Goal: Information Seeking & Learning: Learn about a topic

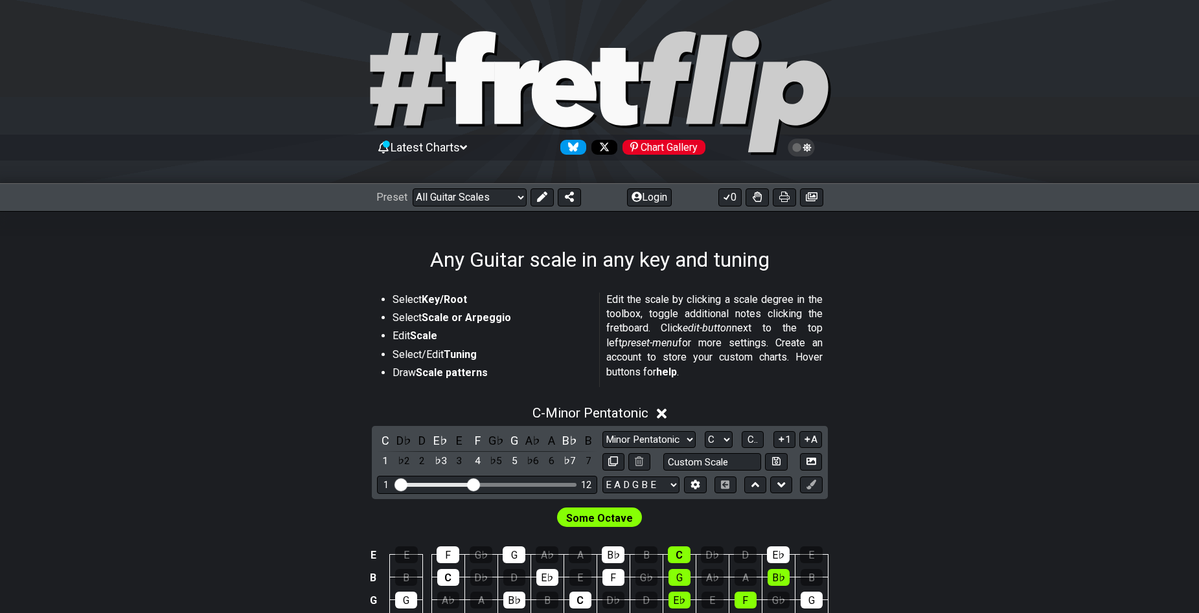
click at [119, 411] on div "C - Minor Pentatonic" at bounding box center [599, 410] width 1199 height 24
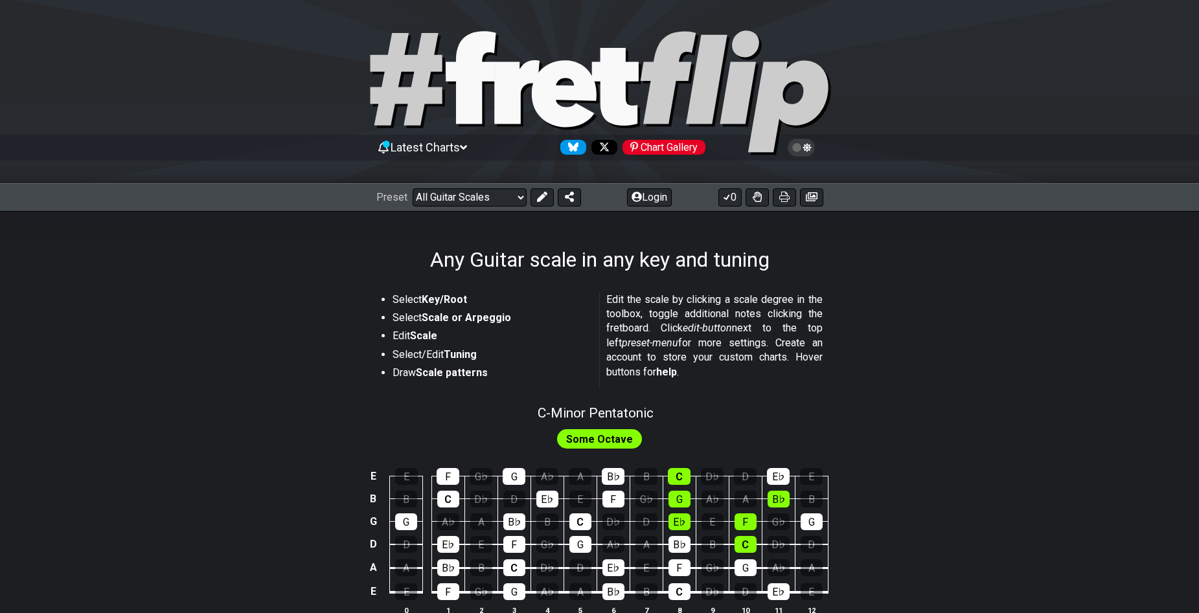
scroll to position [130, 0]
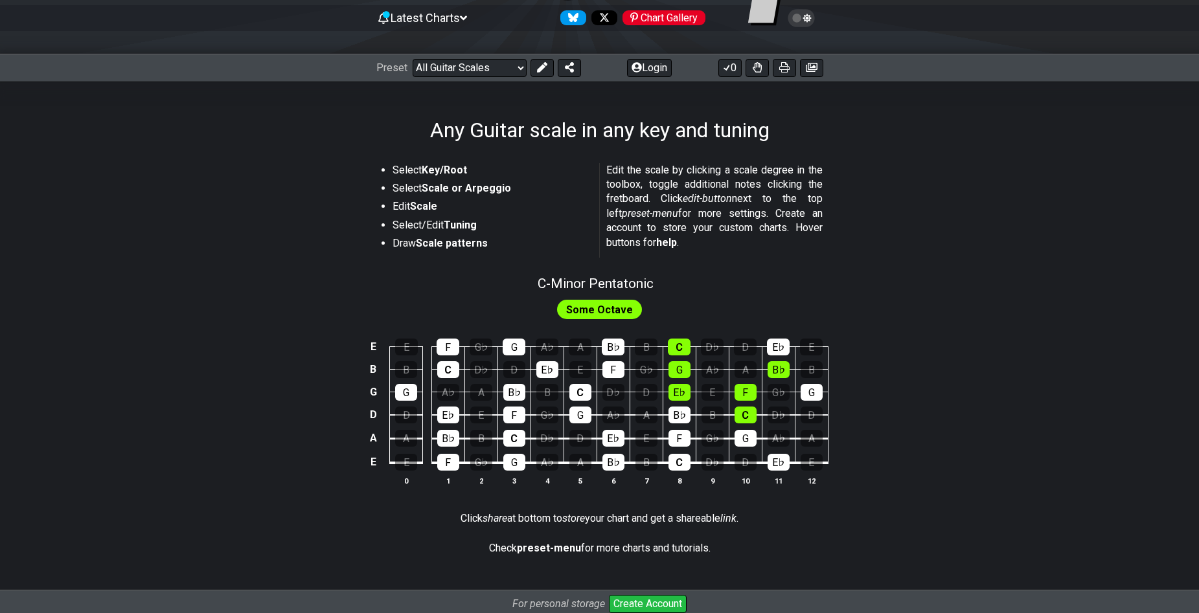
click at [424, 390] on tr "G G A♭ A B♭ B C D♭ D E♭ E F G♭ G" at bounding box center [596, 380] width 462 height 23
click at [410, 370] on div "B" at bounding box center [406, 369] width 22 height 17
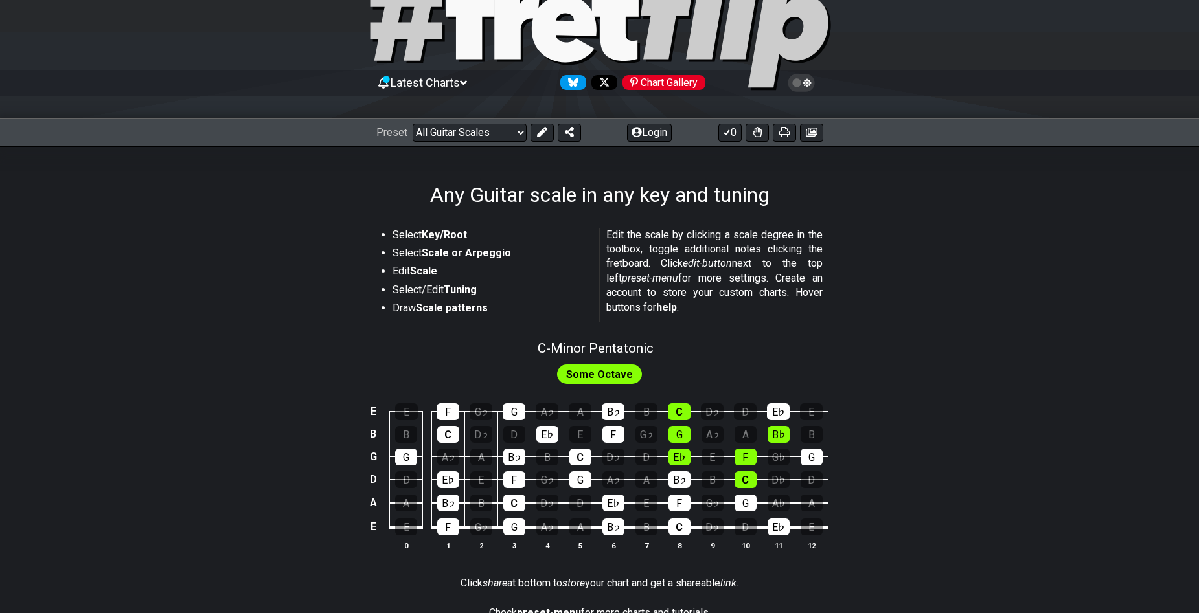
scroll to position [0, 0]
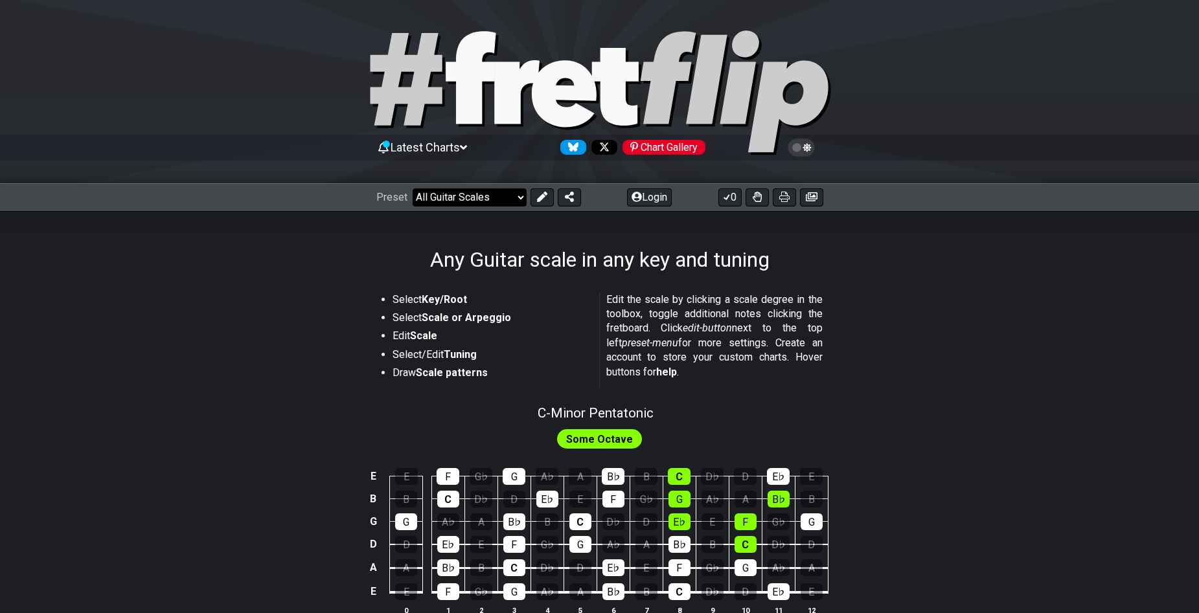
click at [493, 194] on select "Welcome to #fretflip! Initial Preset Custom Preset Minor Pentatonic Major Penta…" at bounding box center [470, 197] width 114 height 18
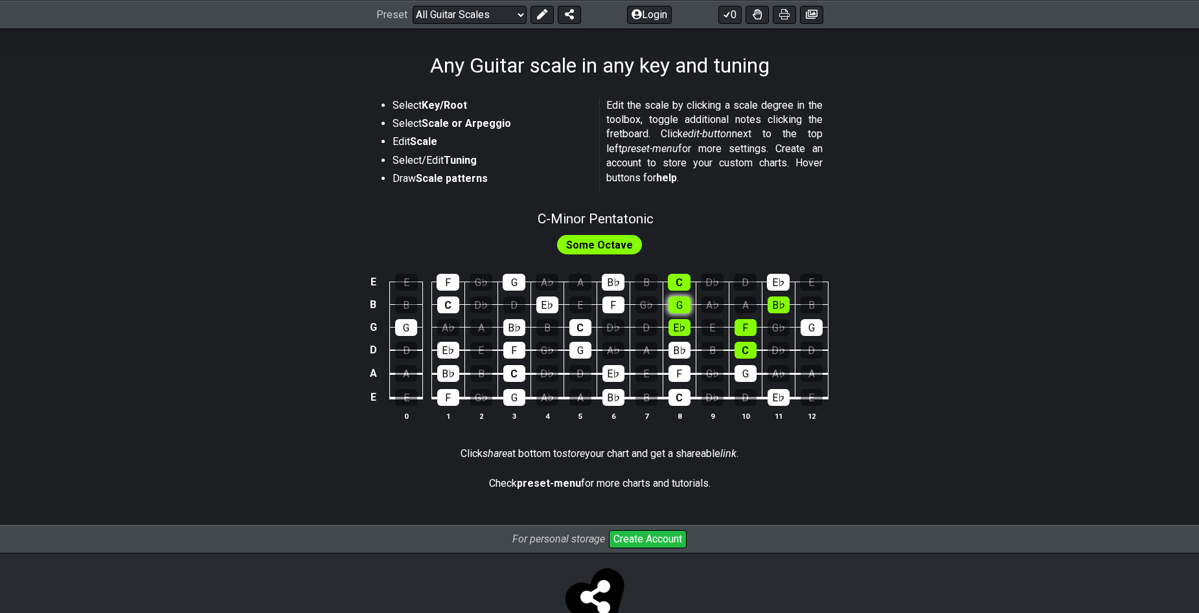
scroll to position [235, 0]
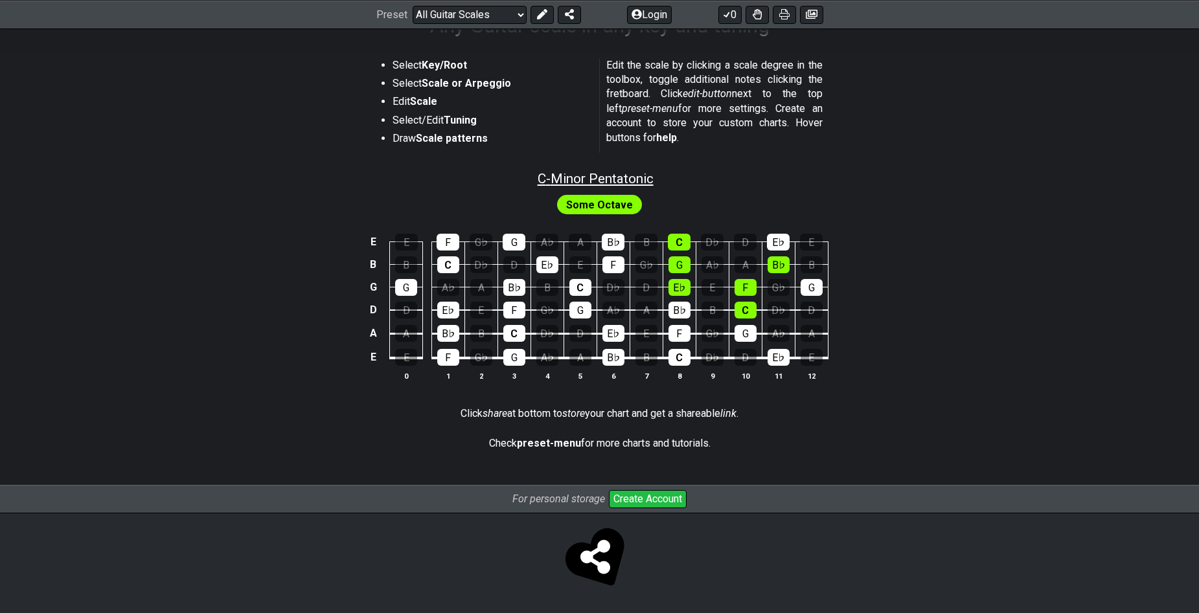
click at [582, 174] on span "C - Minor Pentatonic" at bounding box center [596, 179] width 116 height 16
select select "C"
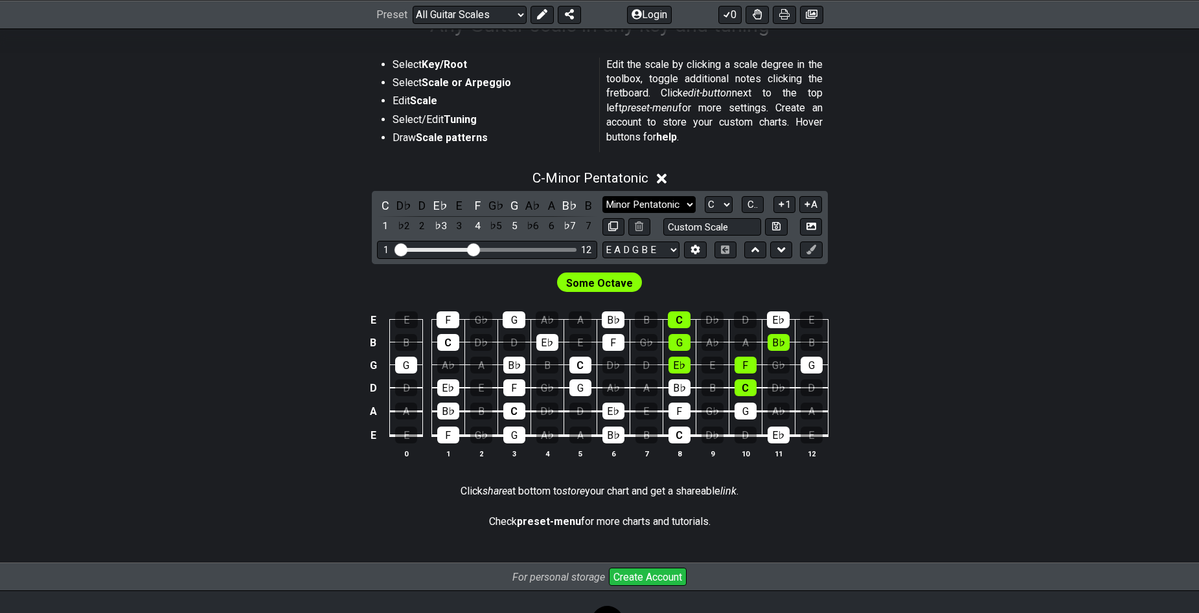
click at [686, 203] on select "Minor Pentatonic Root Minor Pentatonic Major Pentatonic Minor Blues Major Blues…" at bounding box center [648, 204] width 93 height 17
select select "Major Pentatonic"
click at [602, 196] on select "Minor Pentatonic Root Minor Pentatonic Major Pentatonic Minor Blues Major Blues…" at bounding box center [648, 204] width 93 height 17
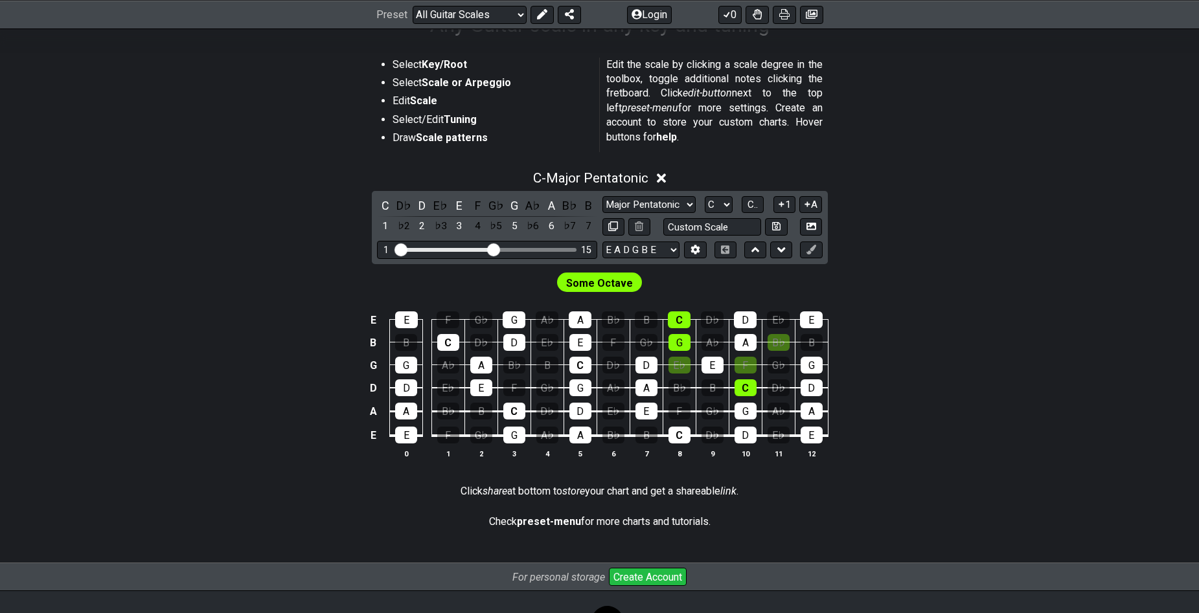
drag, startPoint x: 479, startPoint y: 249, endPoint x: 495, endPoint y: 256, distance: 18.0
click at [495, 249] on input "Visible fret range" at bounding box center [487, 249] width 184 height 0
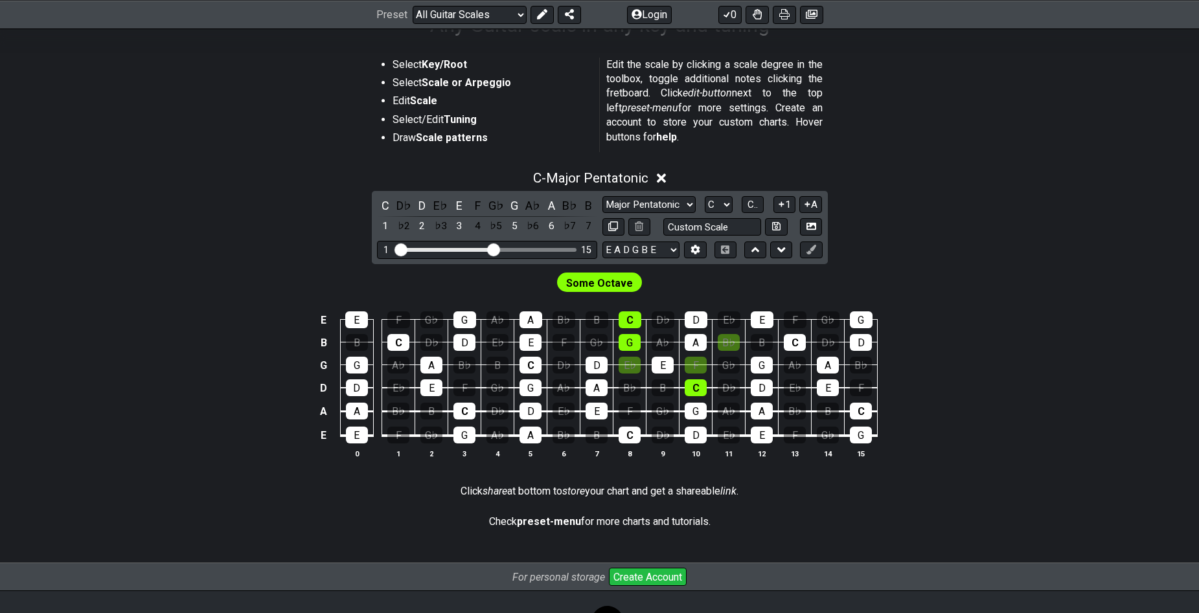
click at [900, 278] on div "Some Octave" at bounding box center [599, 279] width 1199 height 31
click at [600, 286] on span "Some Octave" at bounding box center [599, 283] width 67 height 19
click at [679, 251] on select "E A D G B E E A D G B E E A D G B E B E A D F♯ B A D G C E A D A D G B E E♭ A♭ …" at bounding box center [640, 250] width 77 height 17
click at [673, 251] on select "E A D G B E E A D G B E E A D G B E B E A D F♯ B A D G C E A D A D G B E E♭ A♭ …" at bounding box center [640, 250] width 77 height 17
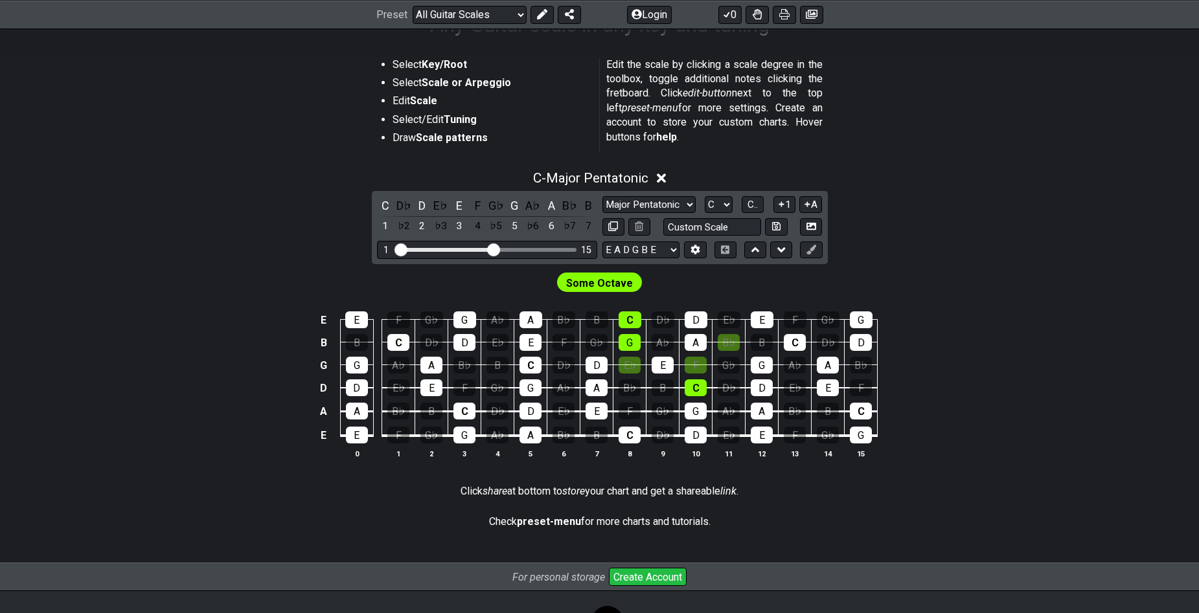
click at [866, 263] on div "C - Major Pentatonic C D♭ D E♭ E F G♭ G A♭ A B♭ B 1 ♭2 2 ♭3 3 4 ♭5 5 ♭6 6 ♭7 7 …" at bounding box center [599, 320] width 1199 height 315
click at [403, 208] on div "D♭" at bounding box center [403, 205] width 17 height 17
click at [405, 229] on div "♭2" at bounding box center [403, 226] width 17 height 17
click at [436, 227] on div "♭3" at bounding box center [440, 226] width 17 height 17
click at [468, 226] on div "C C♯ D E♭ E F G♭ G A♭ A B♭ B 1 ♯1 2 ♭3 3 4 ♭5 5 ♭6 6 ♭7 7" at bounding box center [487, 216] width 220 height 38
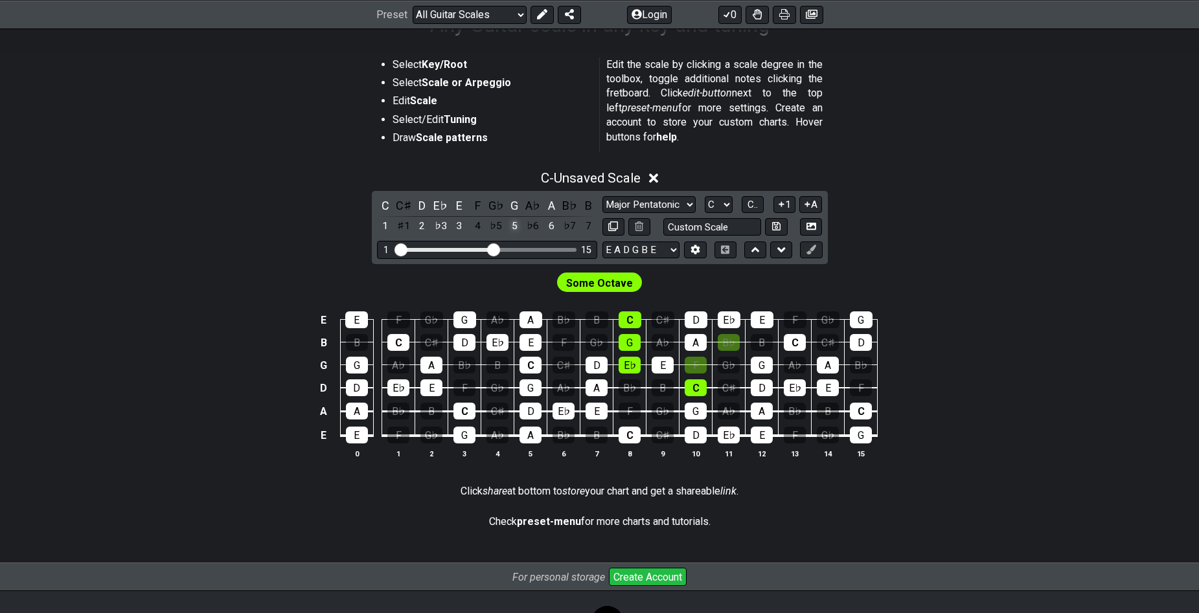
click at [514, 226] on div "5" at bounding box center [514, 226] width 17 height 17
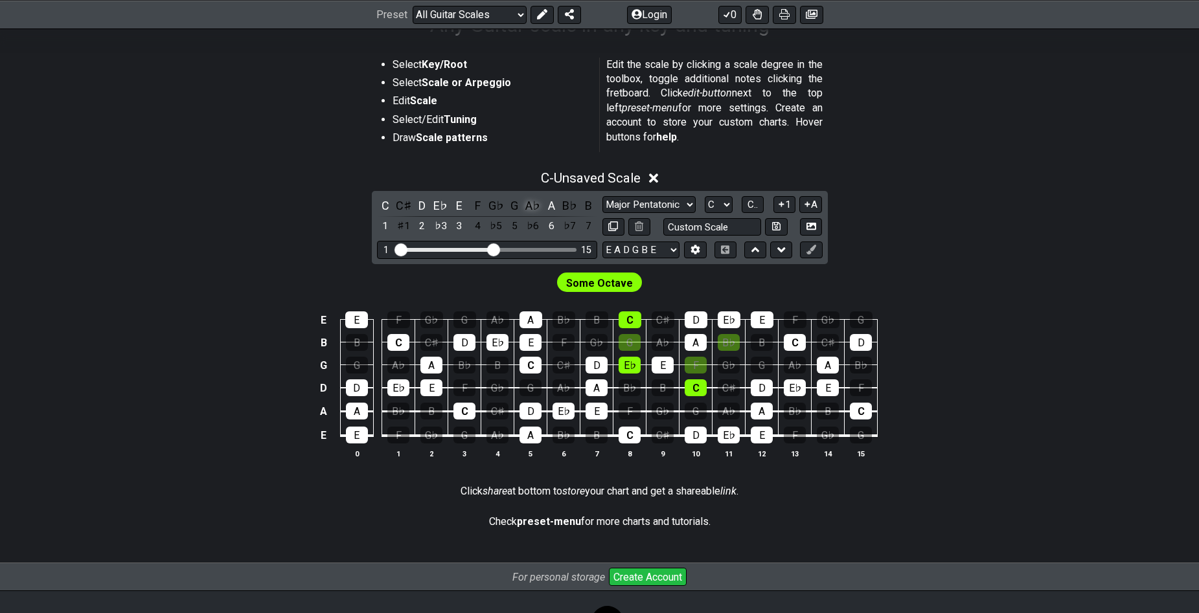
click at [531, 205] on div "A♭" at bounding box center [533, 205] width 17 height 17
click at [587, 205] on div "B" at bounding box center [588, 205] width 17 height 17
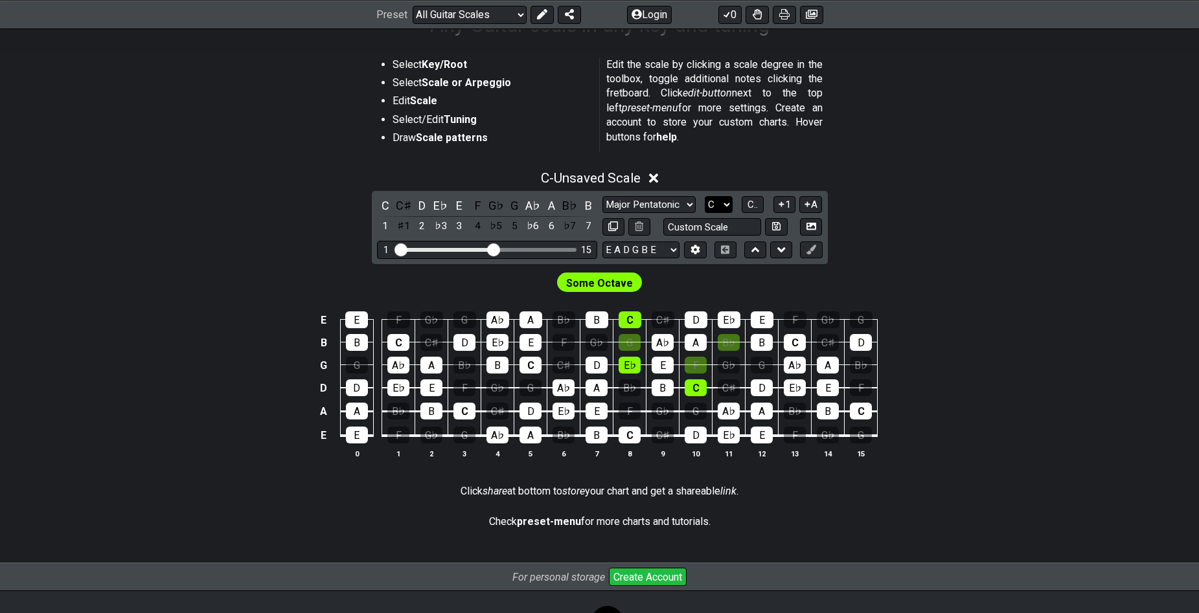
click at [726, 204] on select "A♭ A A♯ B♭ B C C♯ D♭ D D♯ E♭ E F F♯ G♭ G G♯" at bounding box center [719, 204] width 28 height 17
select select "F"
click at [705, 196] on select "A♭ A A♯ B♭ B C C♯ D♭ D D♯ E♭ E F F♯ G♭ G G♯" at bounding box center [719, 204] width 28 height 17
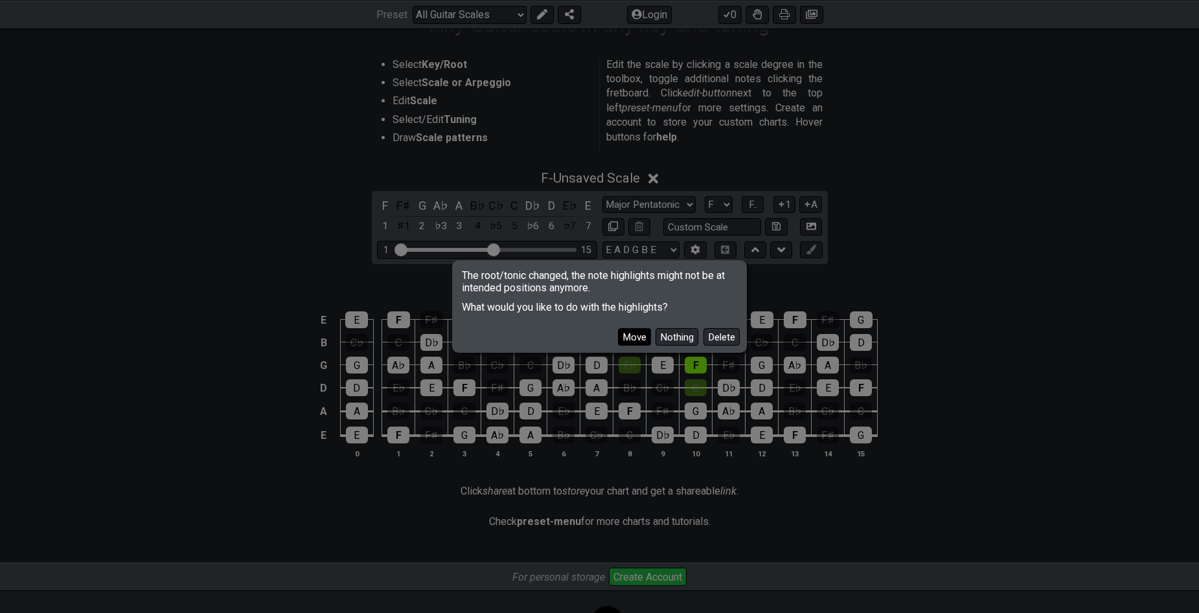
click at [630, 337] on button "Move" at bounding box center [634, 336] width 33 height 17
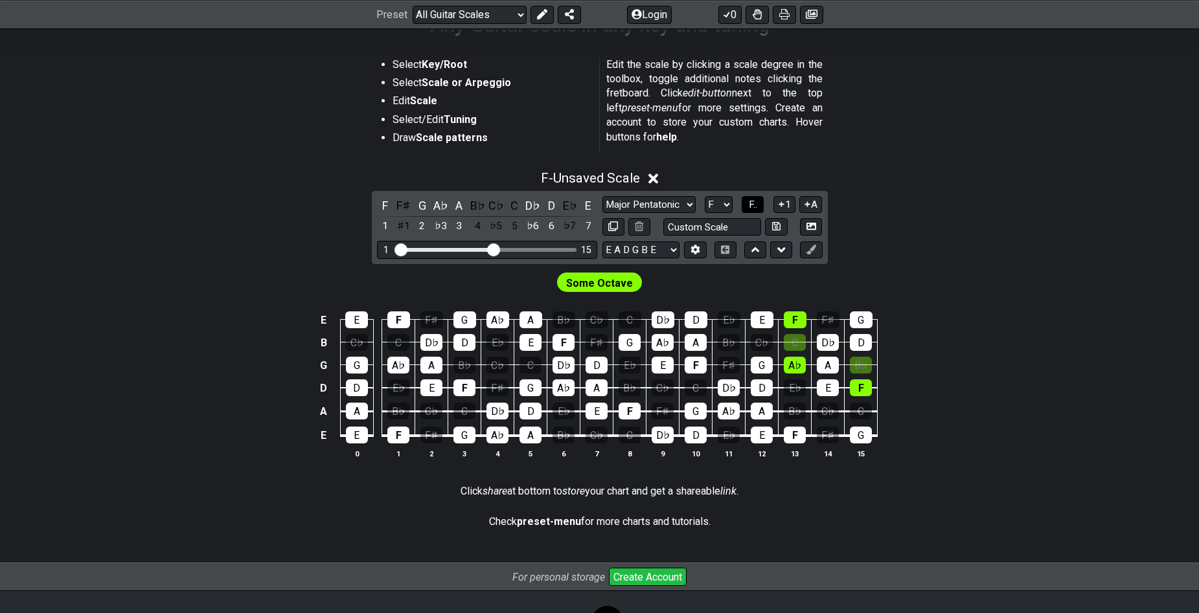
click at [752, 204] on span "F.." at bounding box center [753, 205] width 8 height 12
click at [752, 204] on span "1..7" at bounding box center [753, 205] width 16 height 12
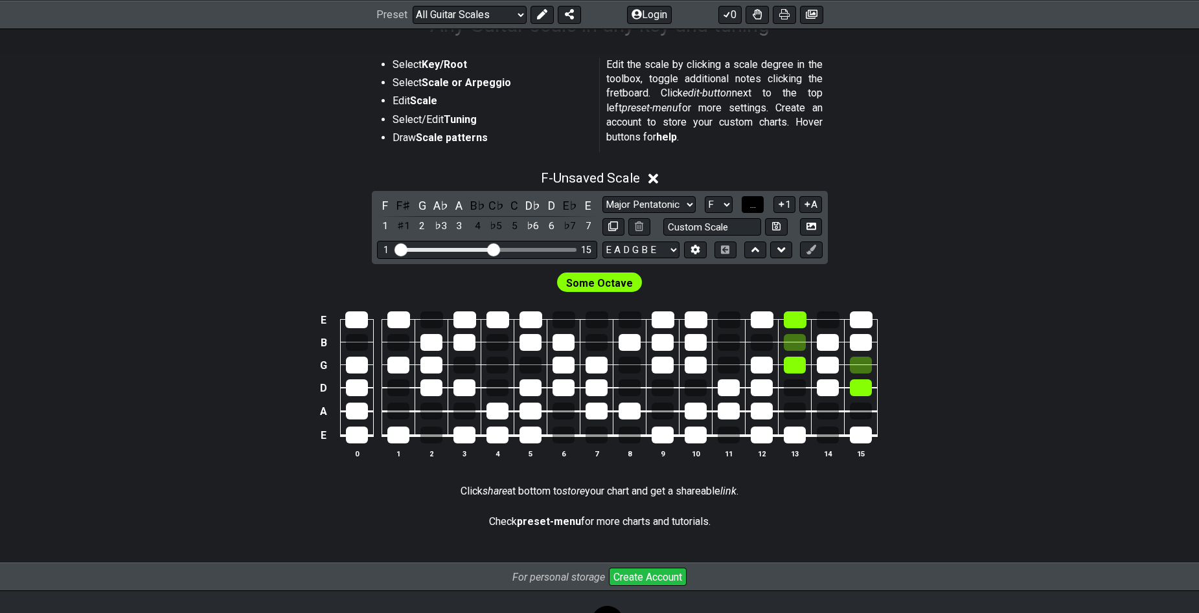
click at [752, 204] on span "..." at bounding box center [753, 205] width 6 height 12
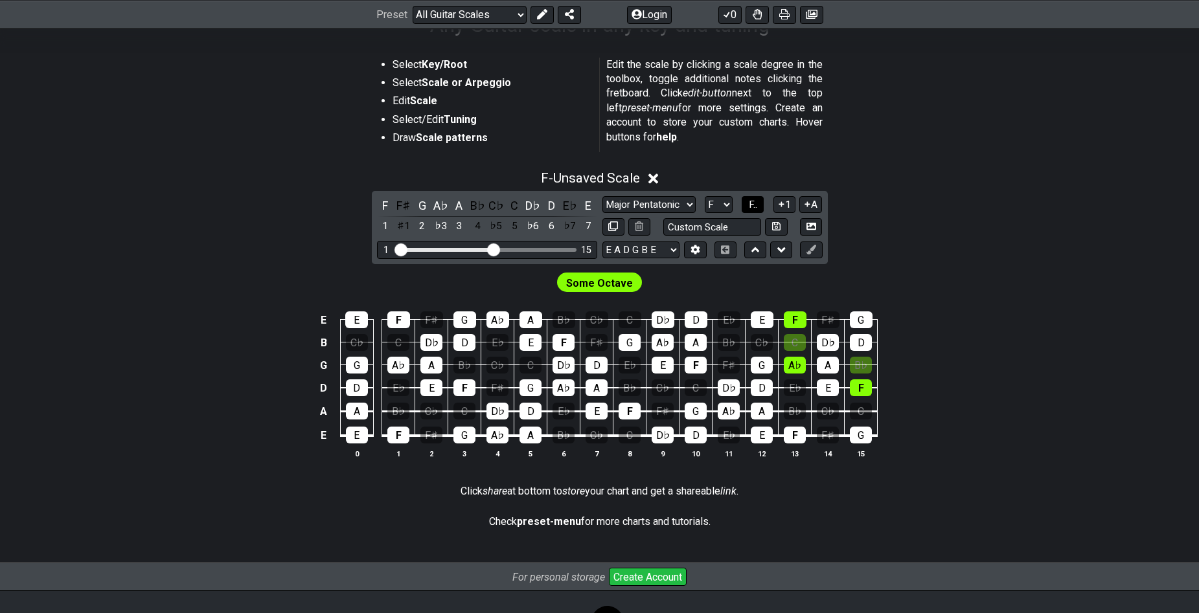
click at [751, 205] on span "F.." at bounding box center [753, 205] width 8 height 12
click at [696, 251] on icon at bounding box center [695, 250] width 9 height 10
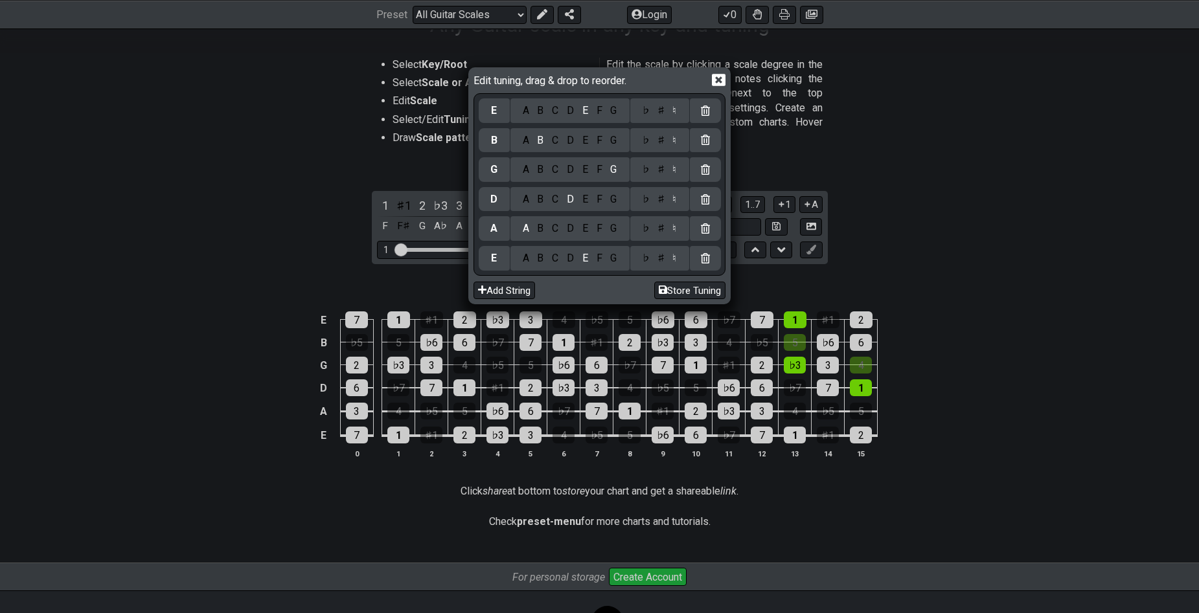
click at [718, 78] on icon at bounding box center [719, 80] width 14 height 14
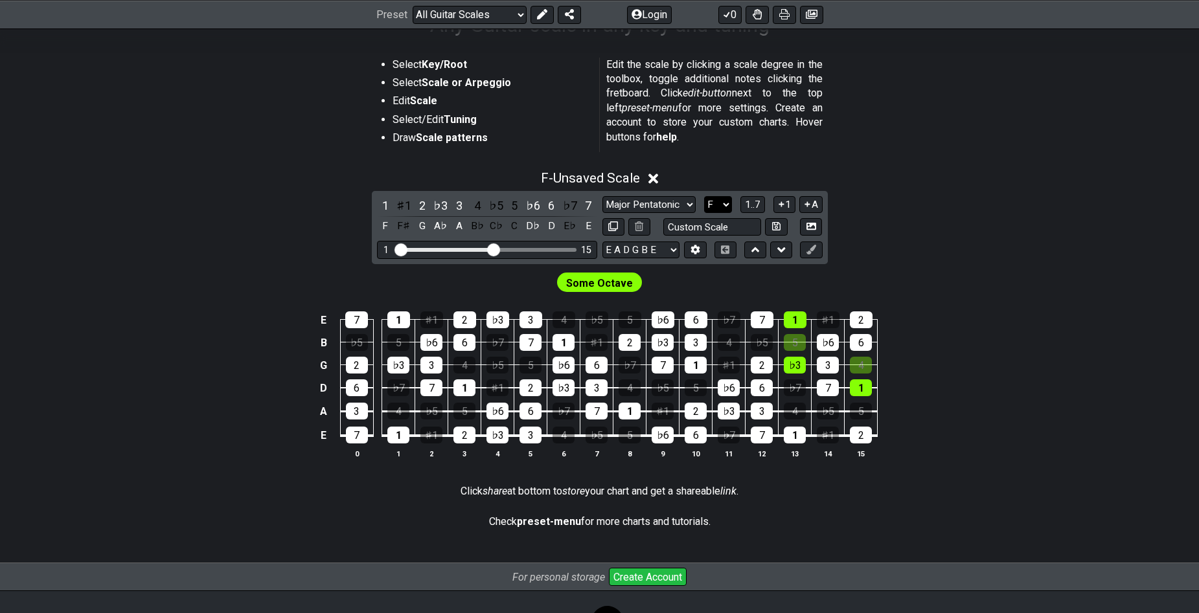
click at [717, 200] on select "A♭ A A♯ B♭ B C C♯ D♭ D D♯ E♭ E F F♯ G♭ G G♯" at bounding box center [718, 204] width 28 height 17
click at [1042, 330] on div "E 7 1 ♯1 2 ♭3 3 4 ♭5 5 ♭6 6 ♭7 7 1 ♯1 2 B ♭5 5 ♭6 6 ♭7 7 1 ♯1 2 ♭3 3 4 ♭5 5 ♭6 …" at bounding box center [599, 386] width 1199 height 182
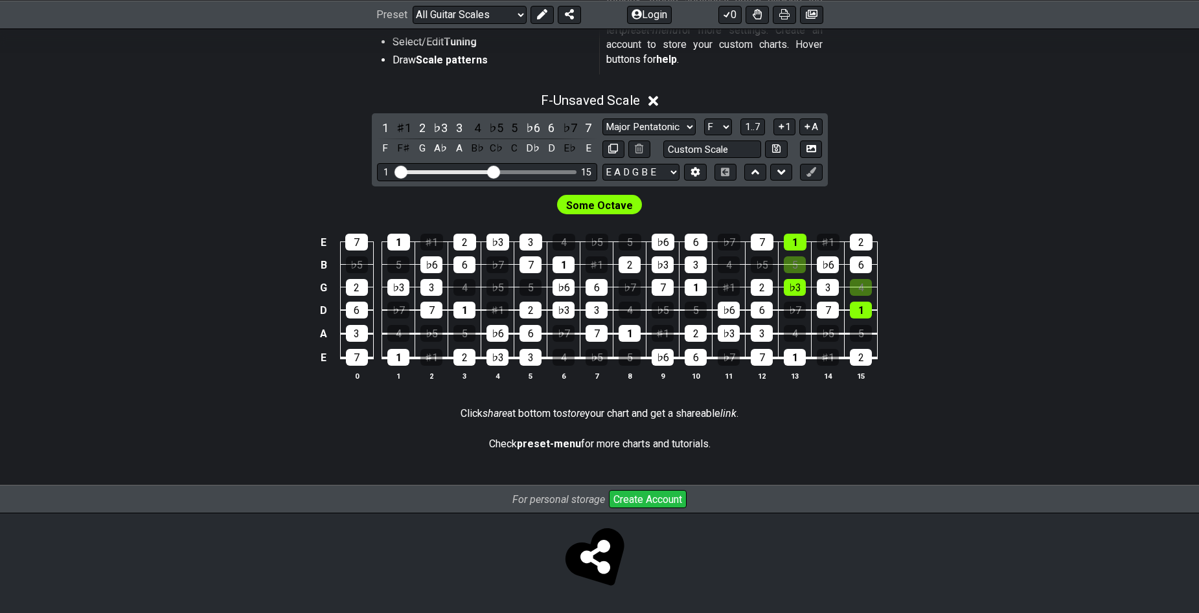
scroll to position [0, 0]
